Goal: Obtain resource: Download file/media

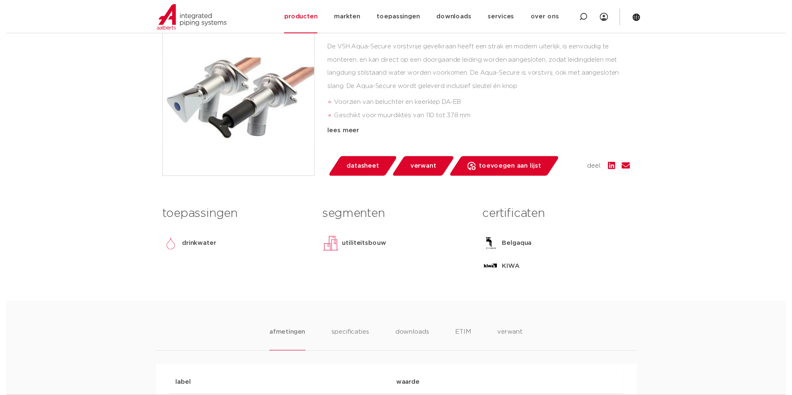
scroll to position [209, 0]
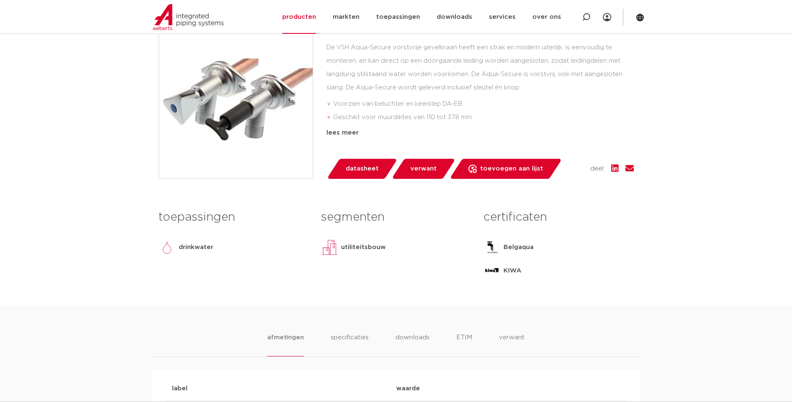
click at [350, 169] on span "datasheet" at bounding box center [362, 168] width 33 height 13
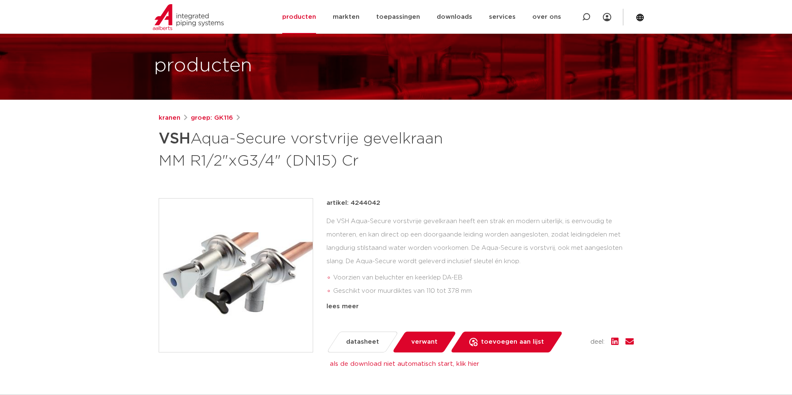
scroll to position [167, 0]
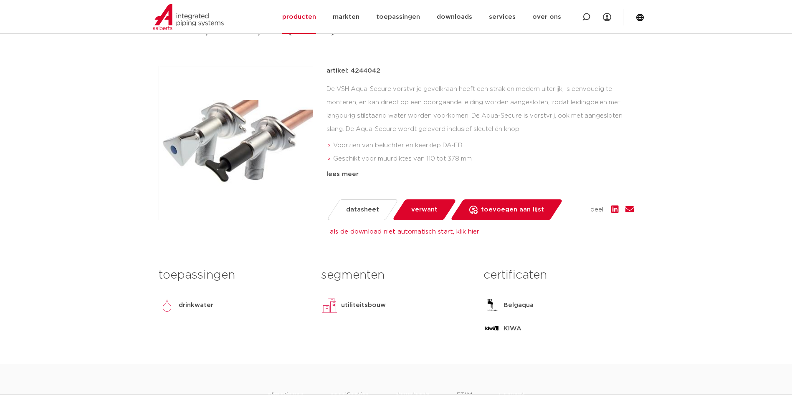
click at [355, 213] on span "datasheet" at bounding box center [362, 209] width 33 height 13
click at [346, 170] on div "lees meer" at bounding box center [480, 175] width 307 height 10
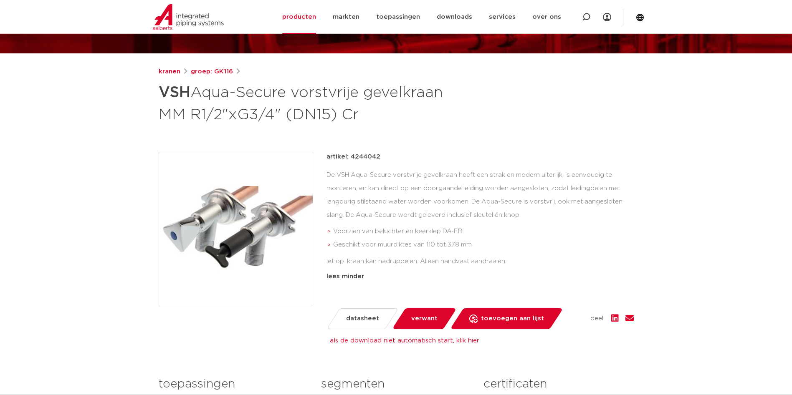
scroll to position [125, 0]
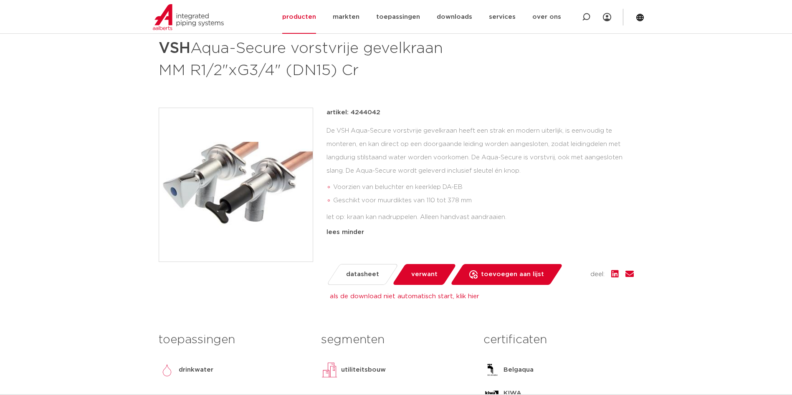
click at [359, 277] on span "datasheet" at bounding box center [362, 274] width 33 height 13
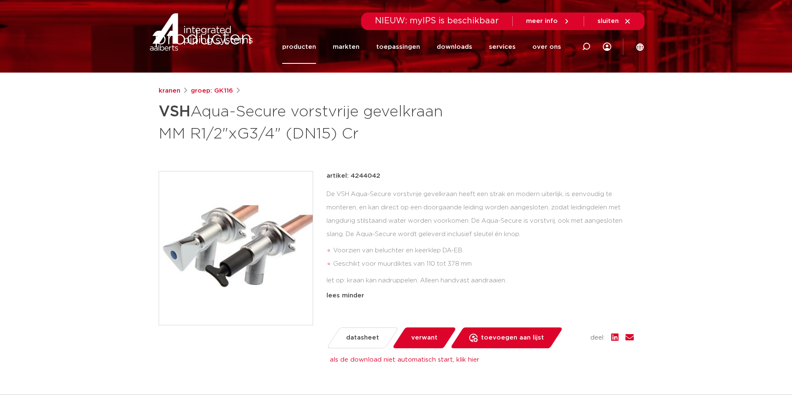
scroll to position [0, 0]
